Goal: Navigation & Orientation: Find specific page/section

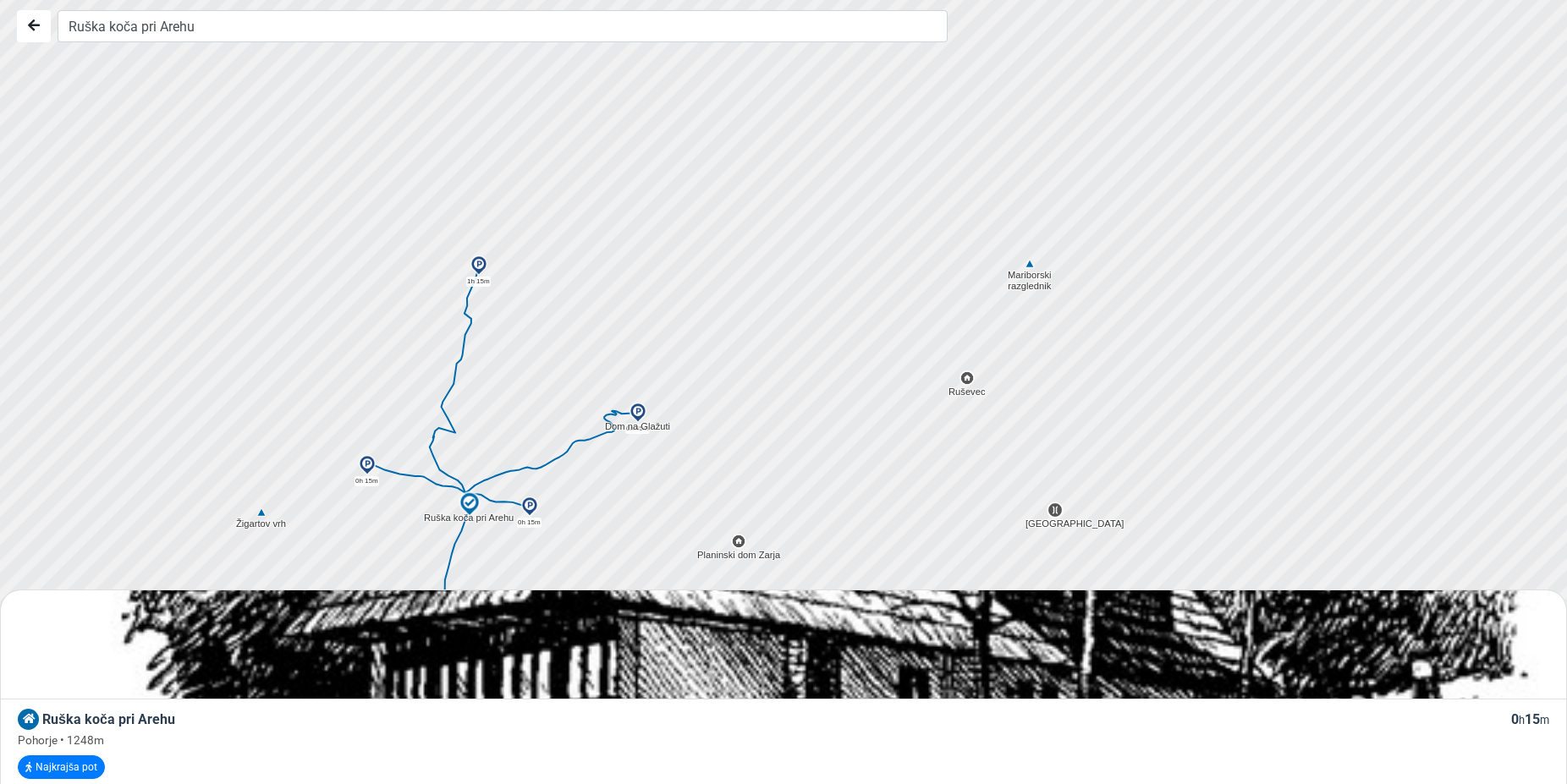
drag, startPoint x: 538, startPoint y: 213, endPoint x: 544, endPoint y: 435, distance: 222.1
click at [544, 435] on div at bounding box center [790, 391] width 1897 height 940
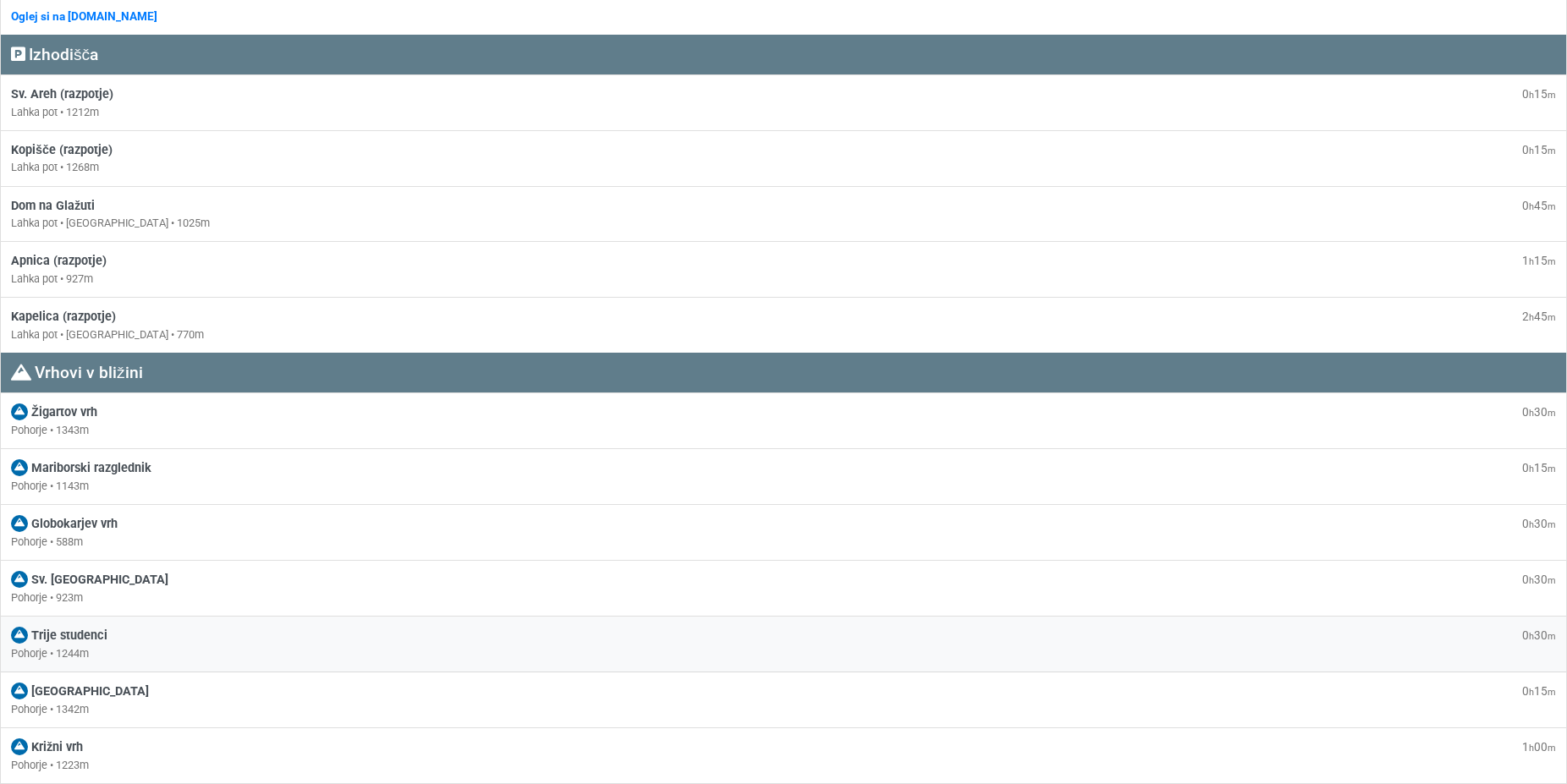
scroll to position [1294, 0]
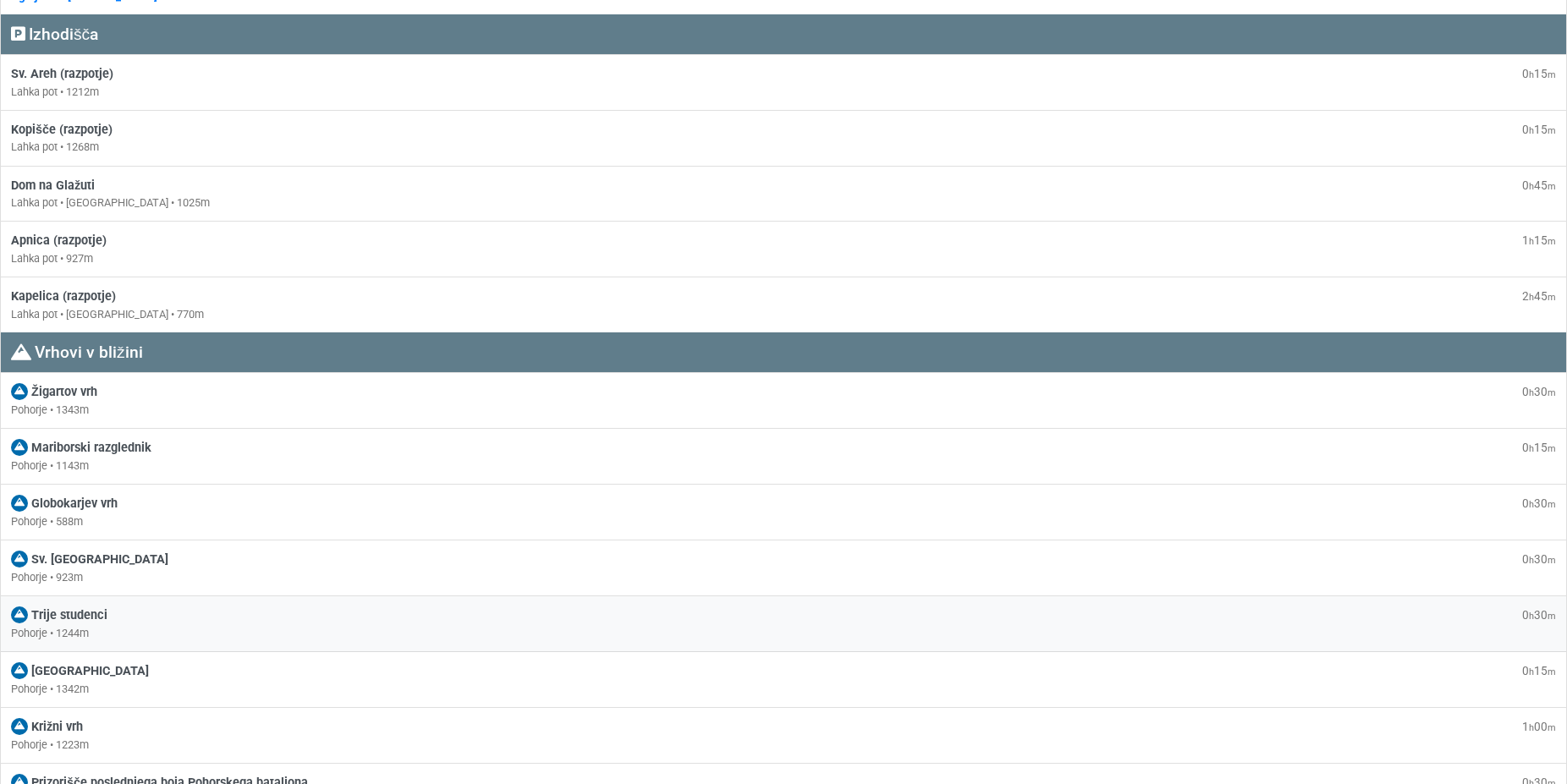
click at [103, 620] on span "Trije studenci" at bounding box center [70, 615] width 76 height 14
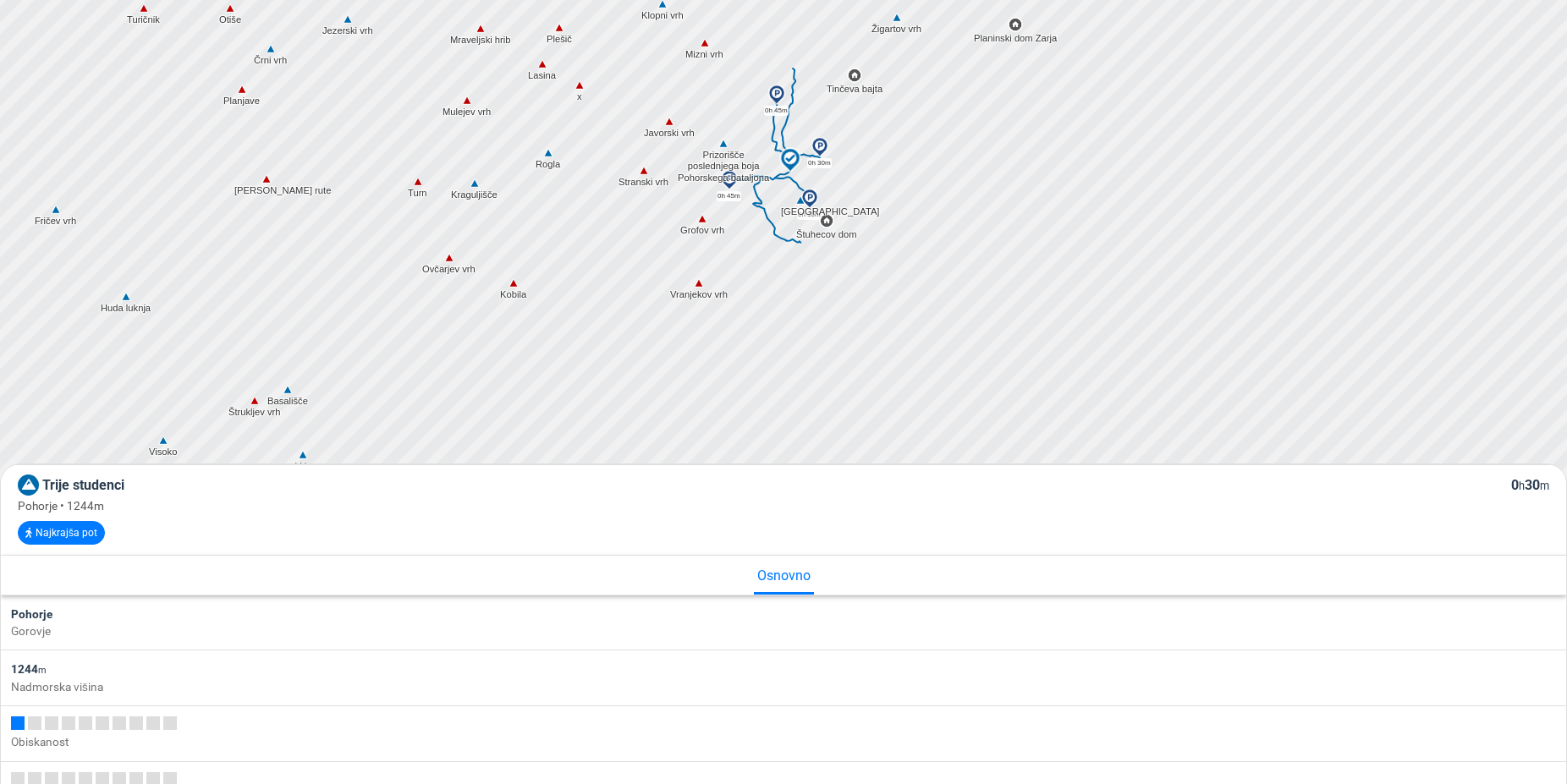
scroll to position [259, 0]
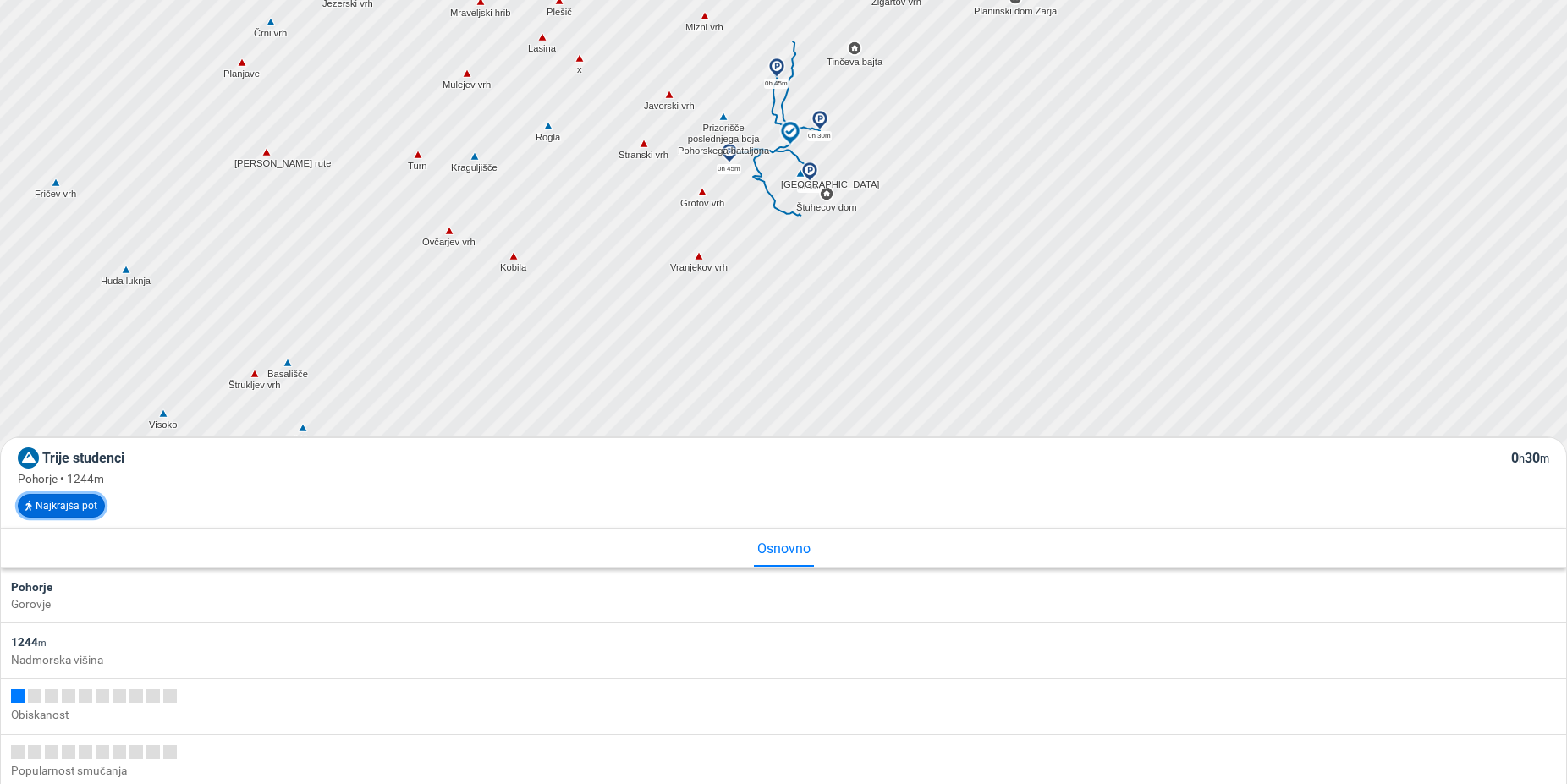
click at [67, 507] on button "Najkrajša pot" at bounding box center [61, 505] width 87 height 23
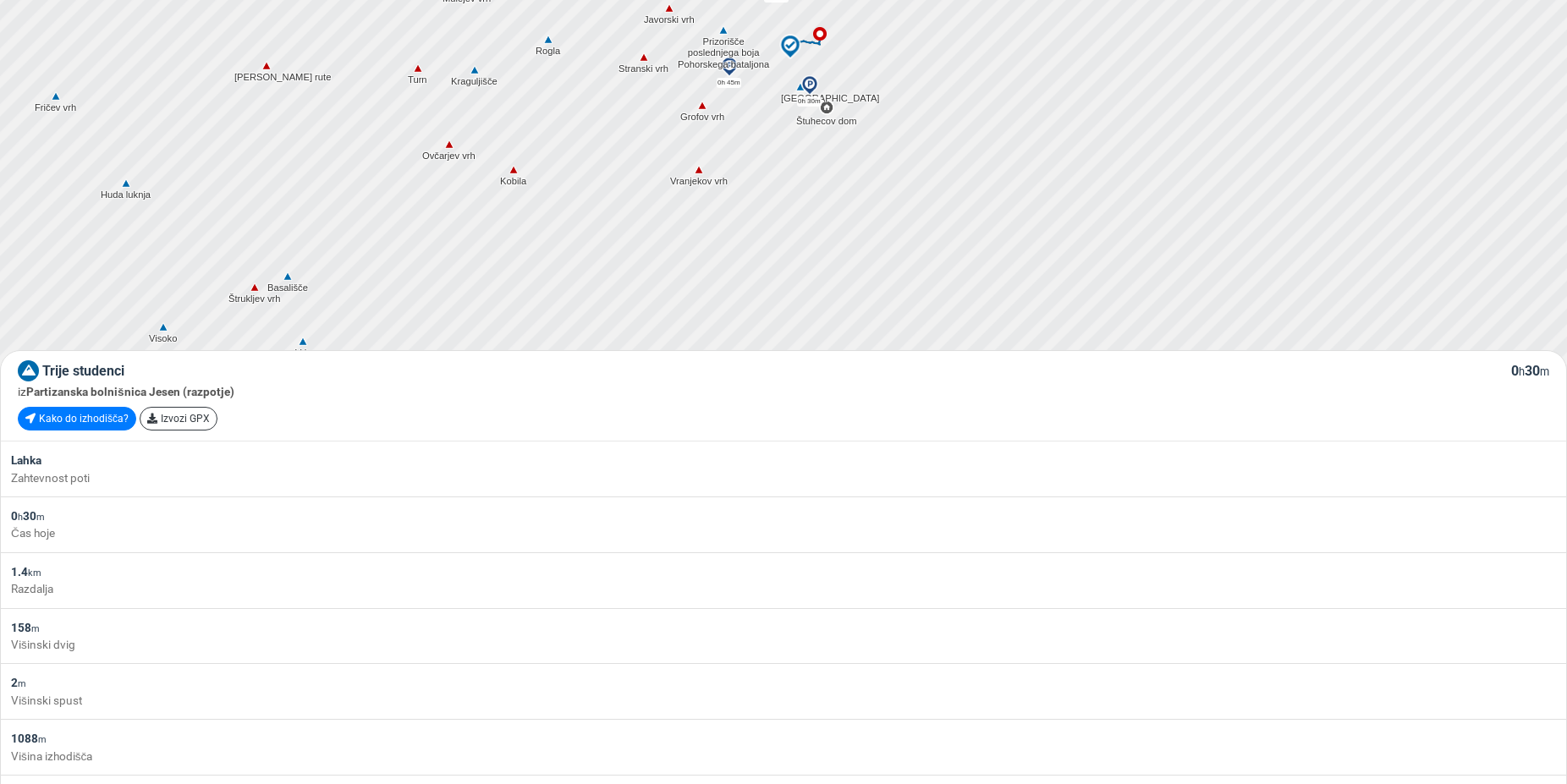
scroll to position [555, 0]
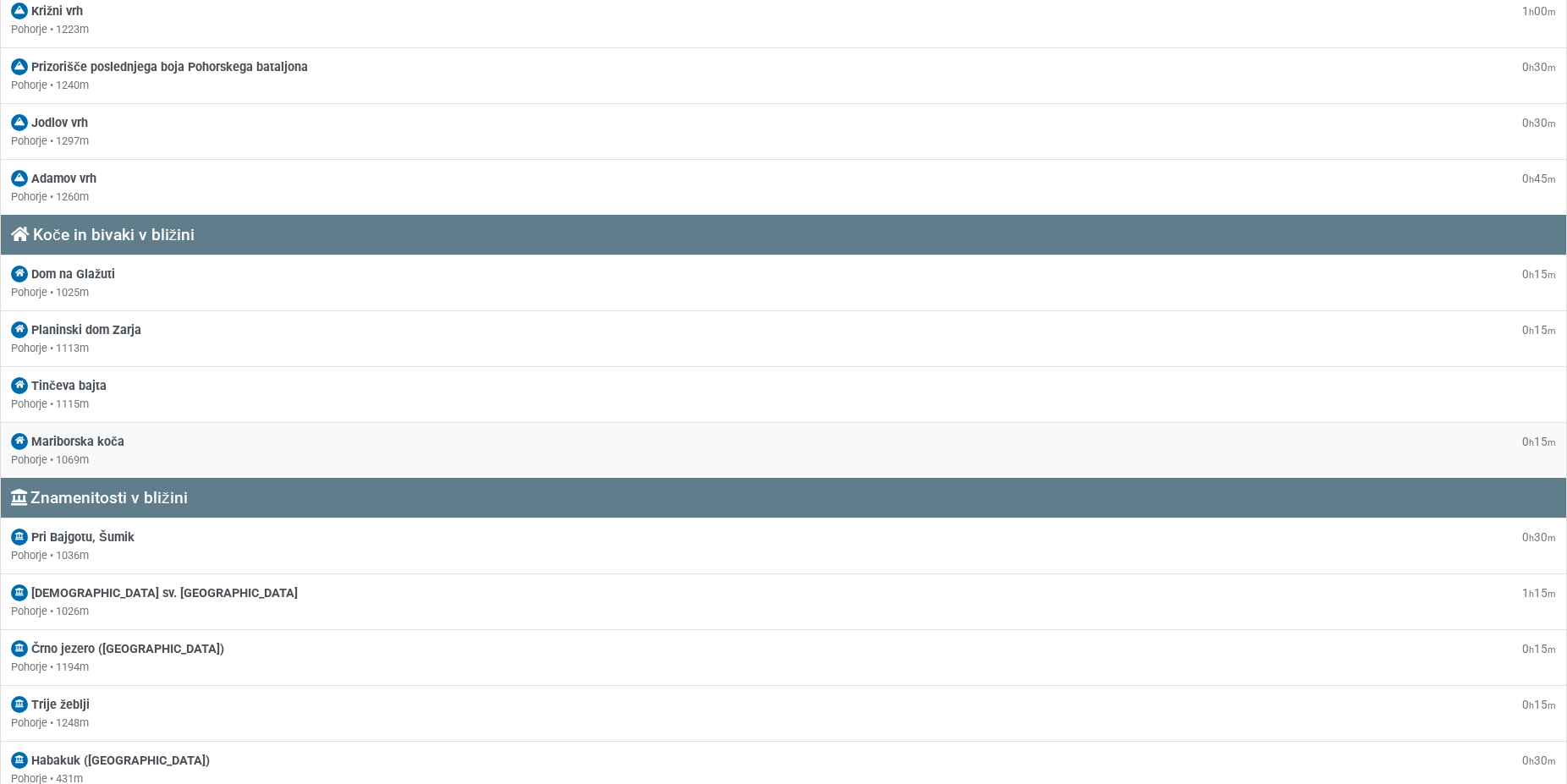
scroll to position [2046, 0]
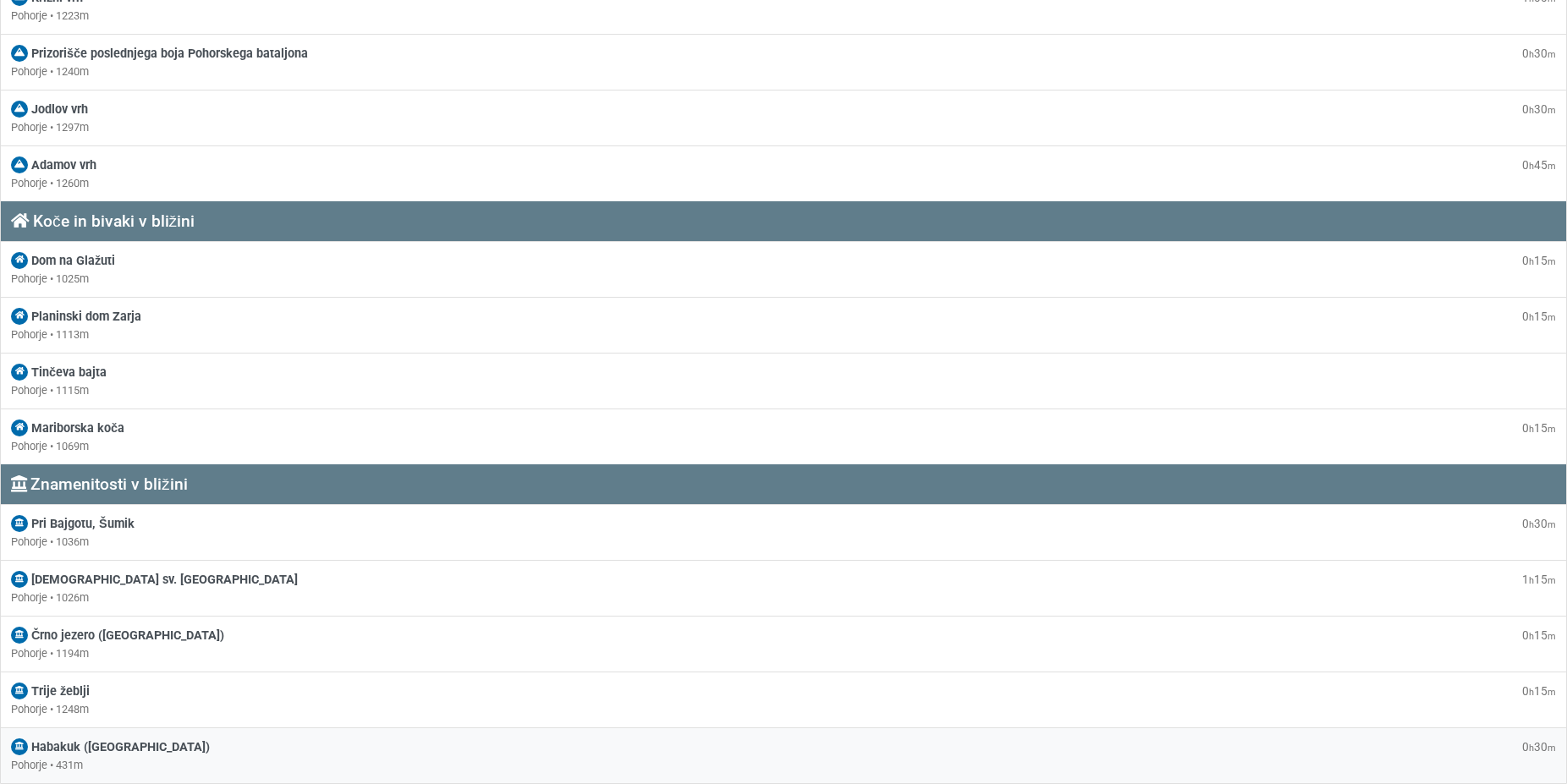
click at [111, 745] on span "Habakuk ([GEOGRAPHIC_DATA])" at bounding box center [121, 746] width 179 height 14
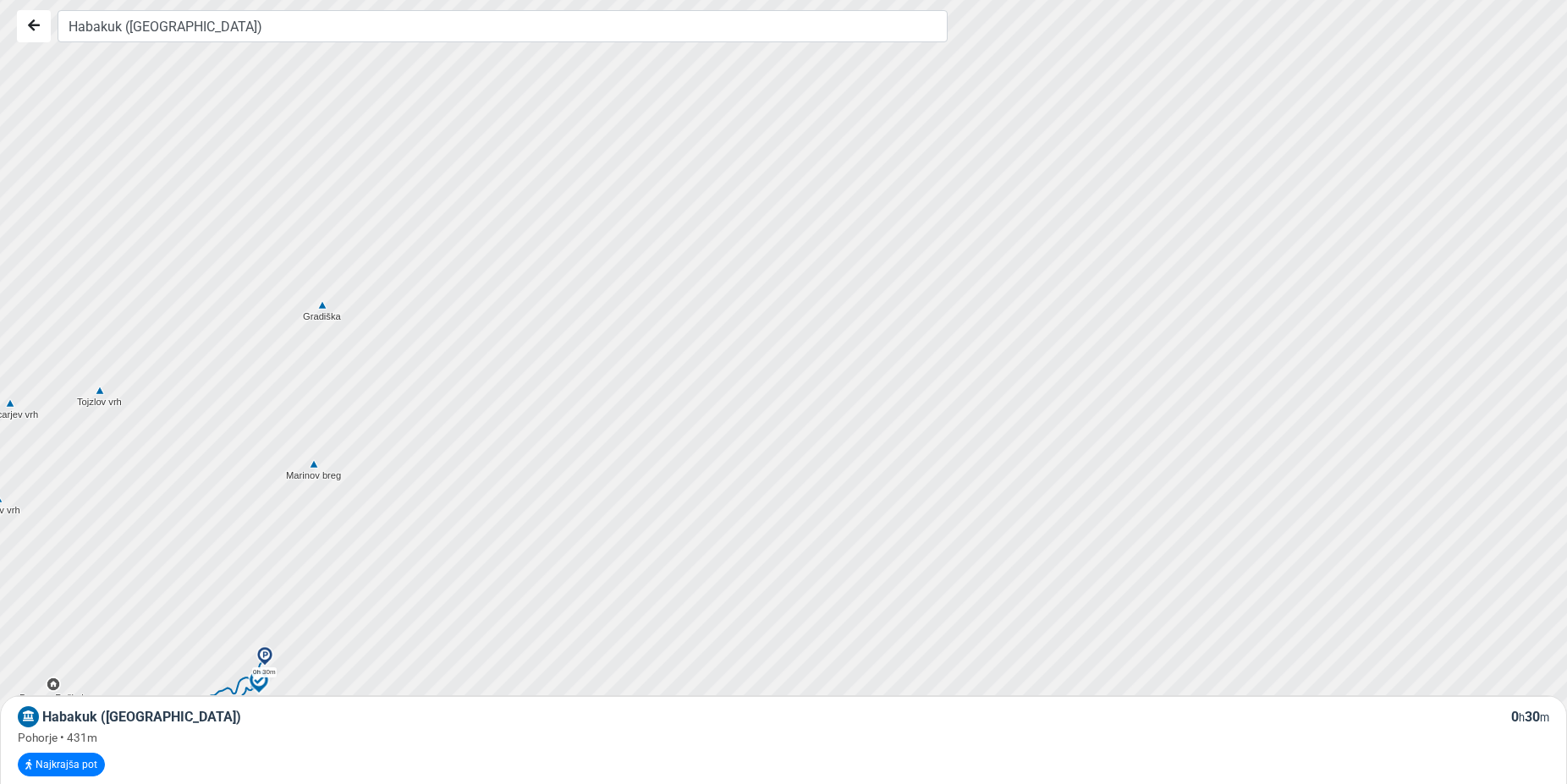
drag, startPoint x: 1351, startPoint y: 244, endPoint x: 821, endPoint y: 538, distance: 606.1
click at [821, 538] on div at bounding box center [790, 391] width 1897 height 940
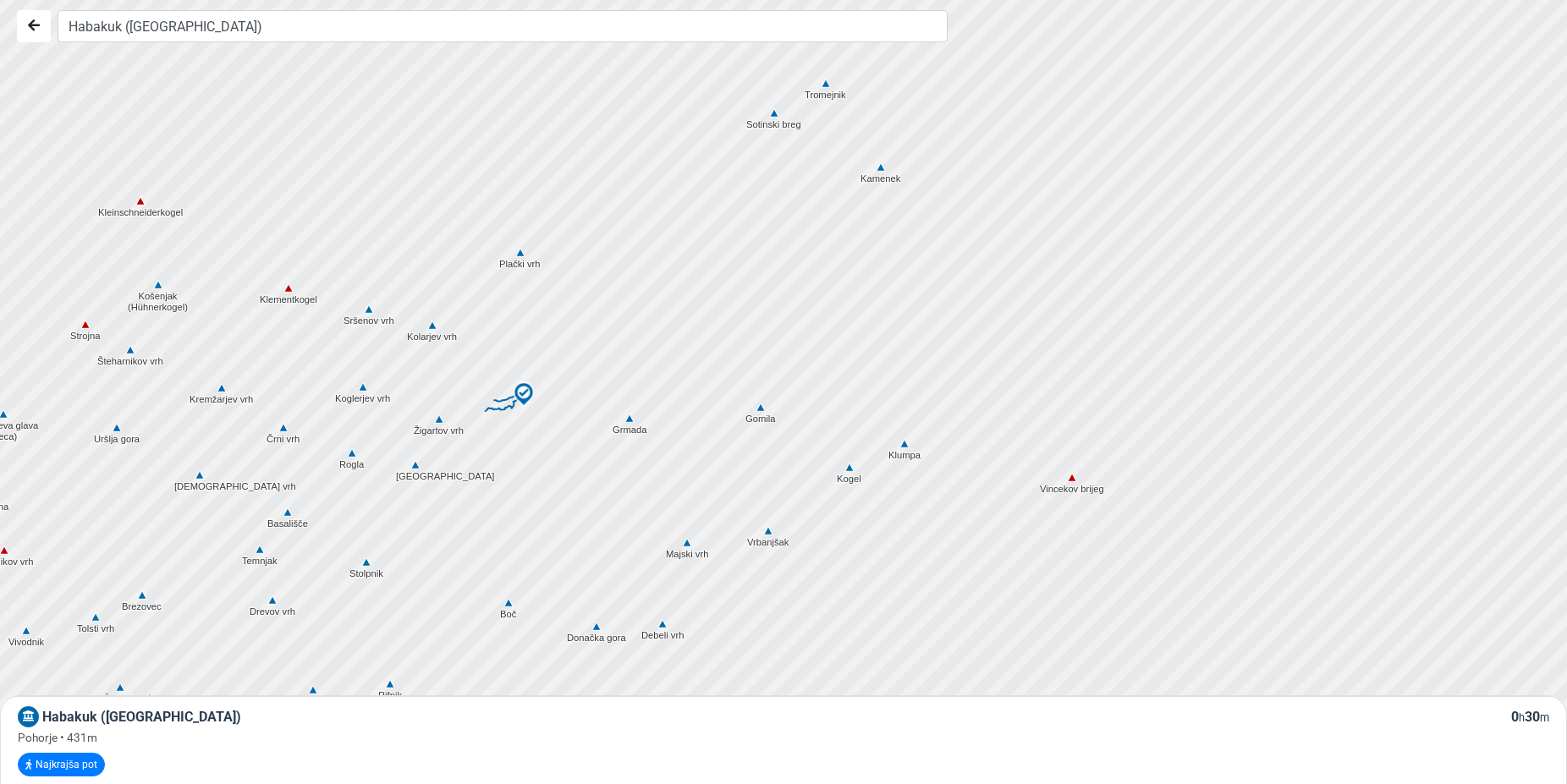
drag, startPoint x: 1454, startPoint y: 386, endPoint x: 1160, endPoint y: 312, distance: 303.2
click at [1160, 312] on div at bounding box center [790, 391] width 1897 height 940
click at [882, 177] on div at bounding box center [790, 391] width 1897 height 940
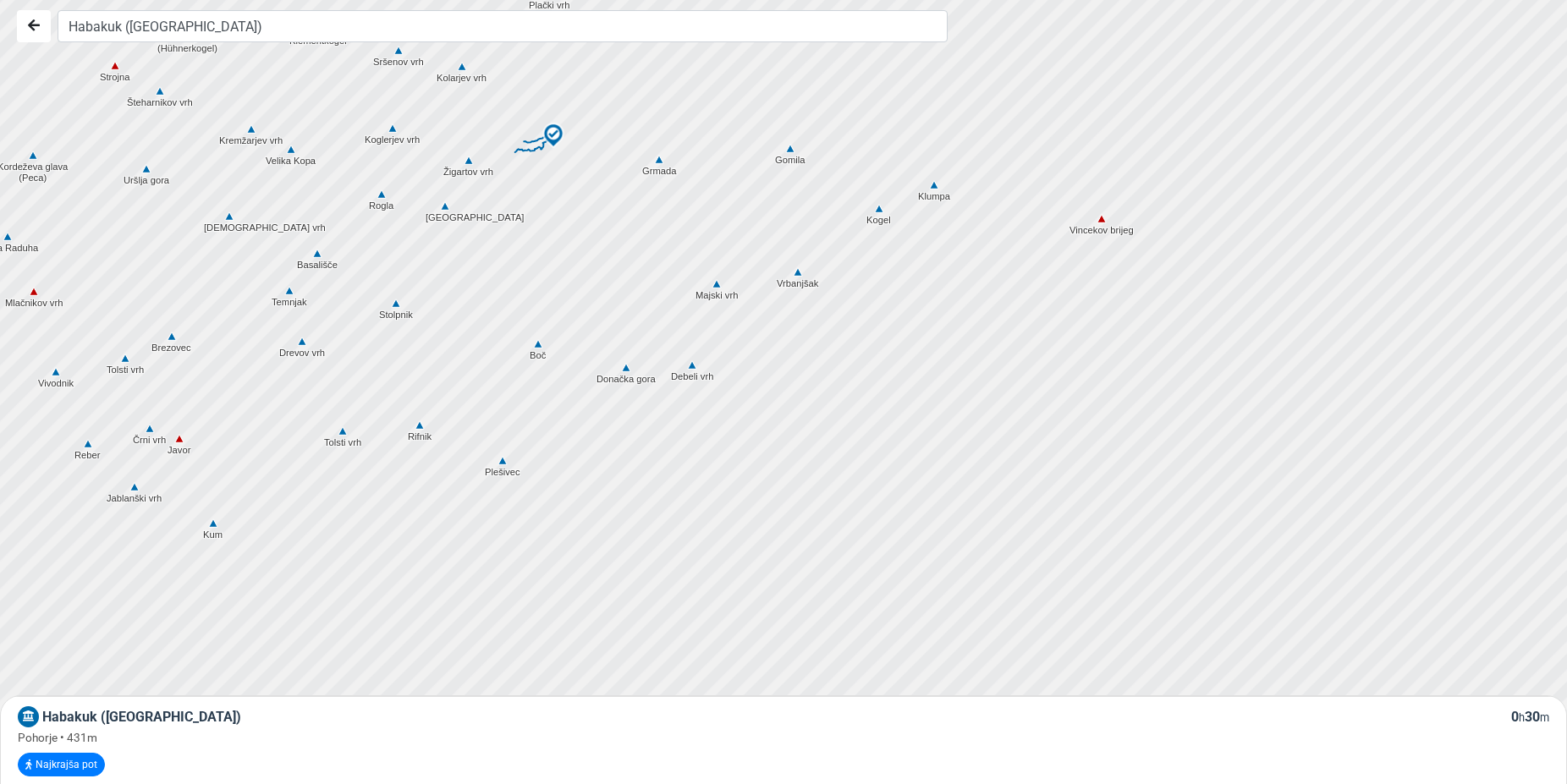
drag, startPoint x: 1160, startPoint y: 492, endPoint x: 1189, endPoint y: 230, distance: 263.6
click at [1189, 230] on div at bounding box center [790, 391] width 1897 height 940
click at [720, 306] on div at bounding box center [790, 391] width 1897 height 940
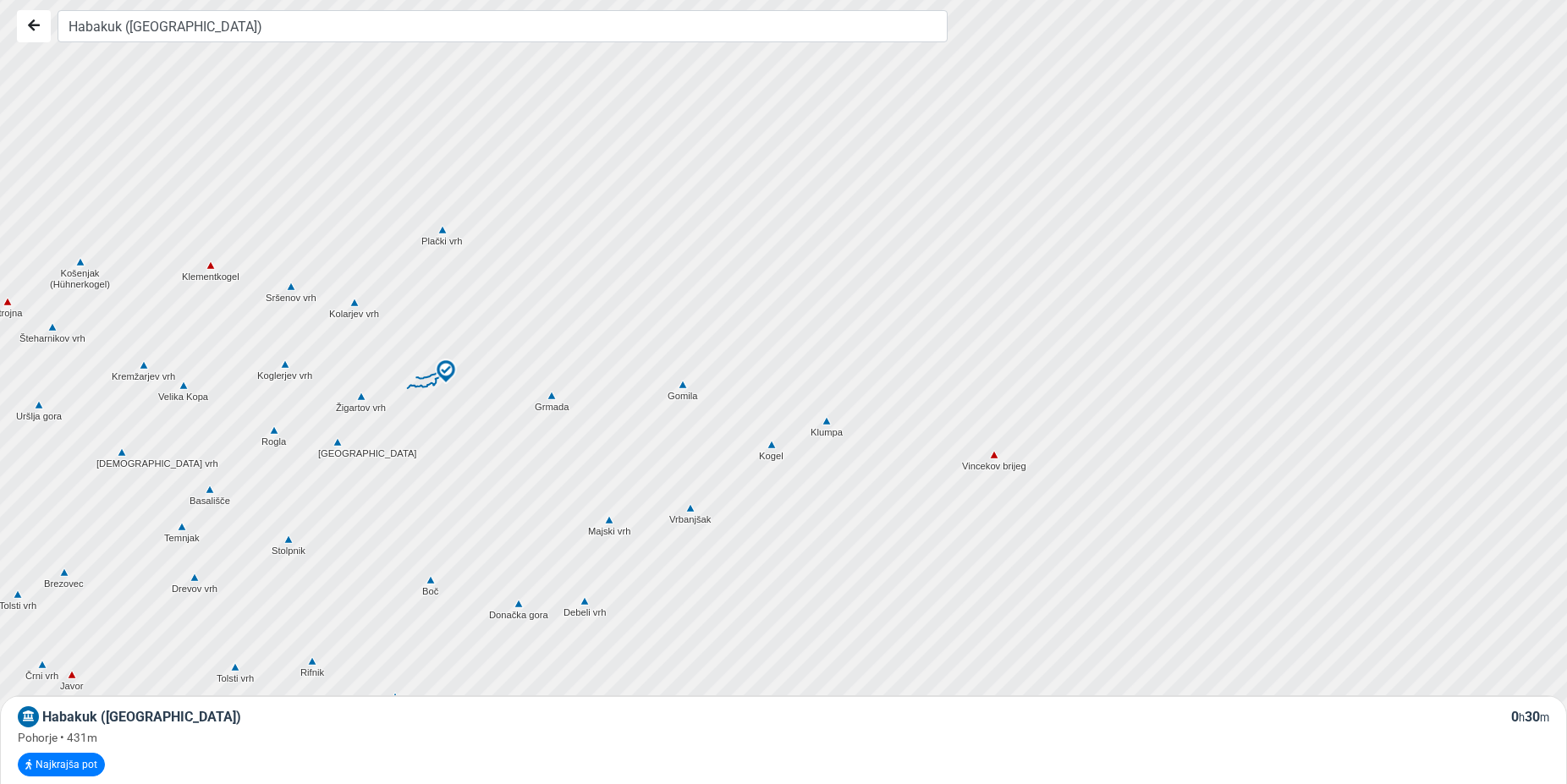
drag, startPoint x: 774, startPoint y: 174, endPoint x: 661, endPoint y: 405, distance: 257.2
click at [663, 412] on div at bounding box center [790, 391] width 1897 height 940
